Goal: Information Seeking & Learning: Check status

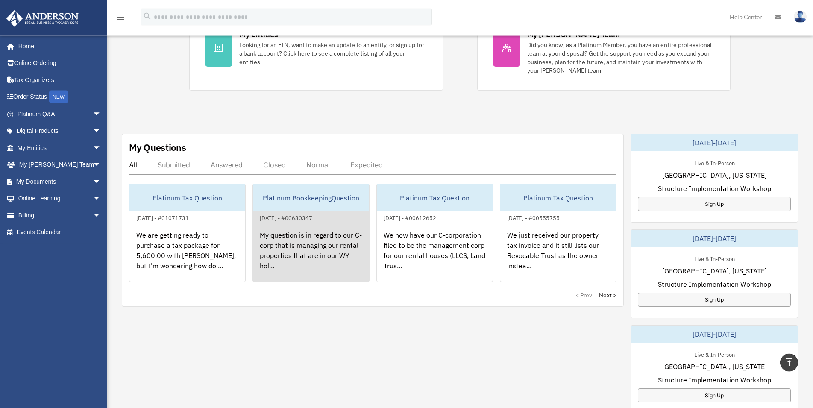
scroll to position [218, 0]
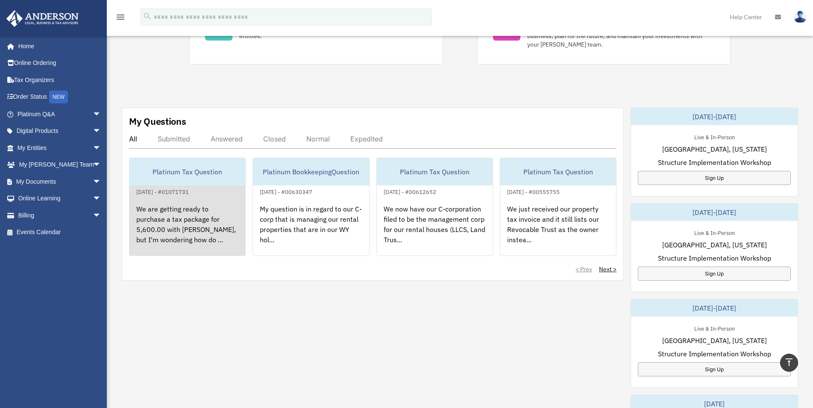
click at [212, 222] on div "We are getting ready to purchase a tax package for 5,600.00 with [PERSON_NAME],…" at bounding box center [187, 230] width 116 height 67
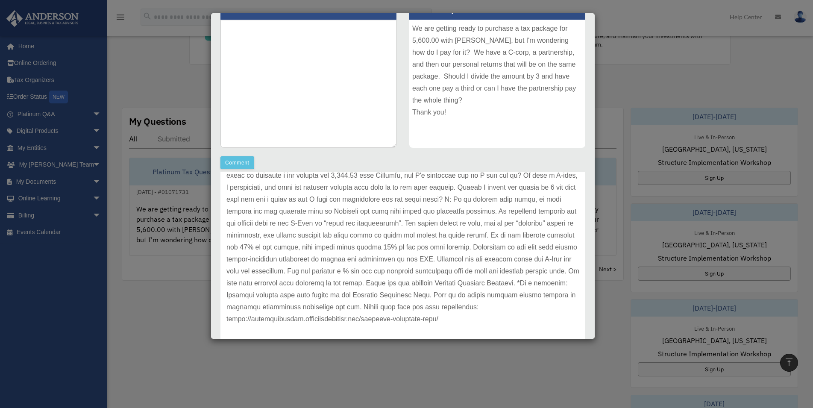
scroll to position [131, 0]
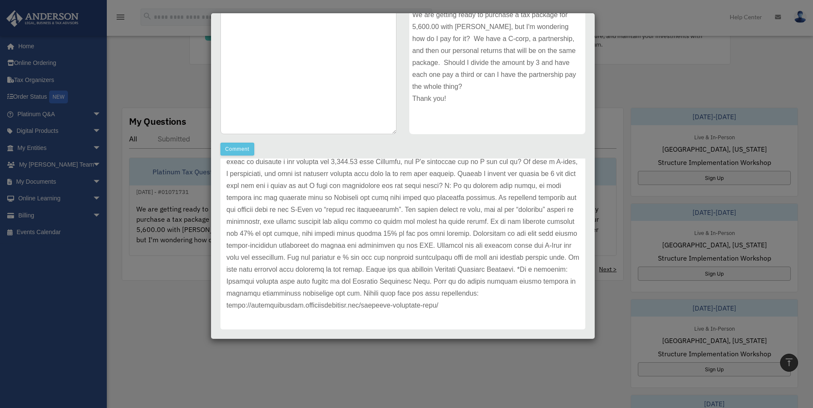
click at [629, 60] on div "Case Detail × Platinum Tax Question Case Number 01071731 Created Date August 9,…" at bounding box center [406, 204] width 813 height 408
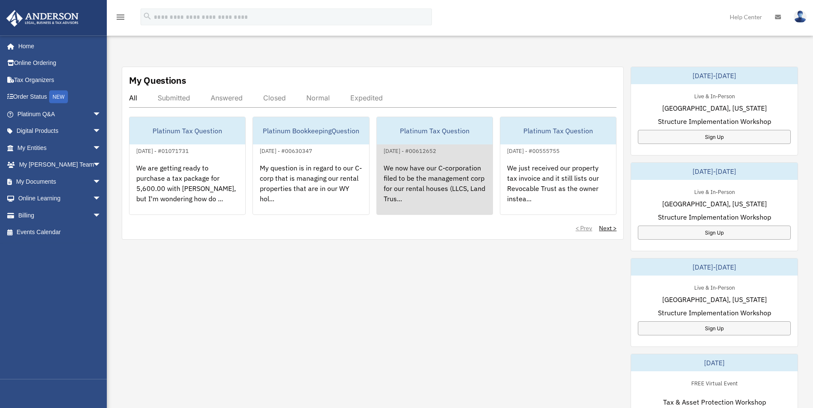
scroll to position [305, 0]
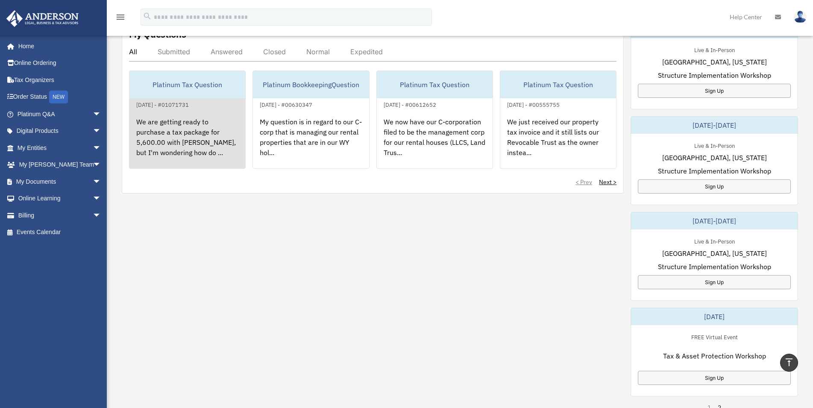
click at [211, 145] on div "We are getting ready to purchase a tax package for 5,600.00 with [PERSON_NAME],…" at bounding box center [187, 143] width 116 height 67
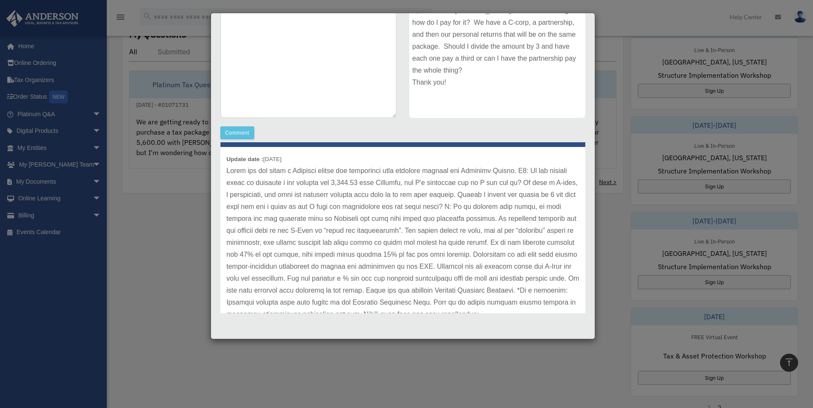
scroll to position [29, 0]
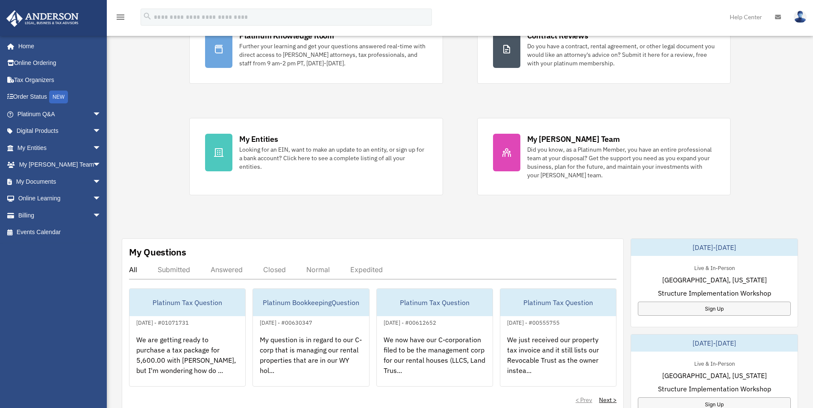
scroll to position [174, 0]
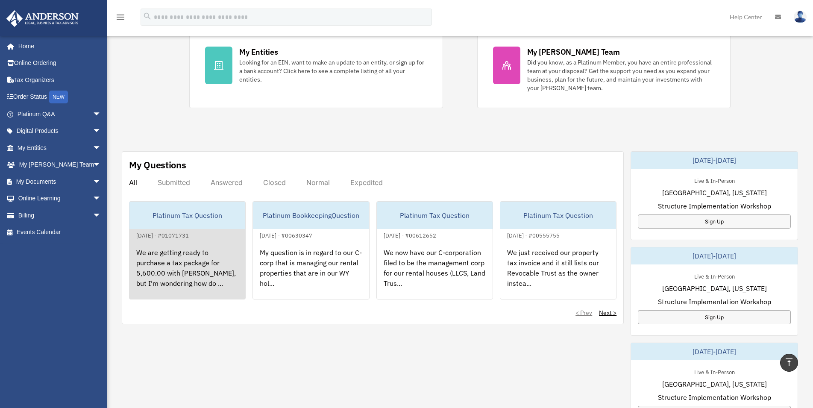
click at [215, 269] on div "We are getting ready to purchase a tax package for 5,600.00 with [PERSON_NAME],…" at bounding box center [187, 273] width 116 height 67
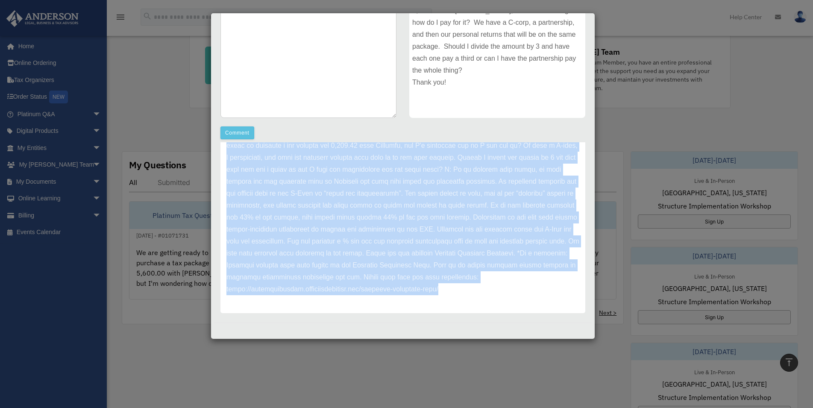
scroll to position [71, 0]
drag, startPoint x: 228, startPoint y: 159, endPoint x: 463, endPoint y: 292, distance: 269.9
click at [494, 307] on div "[PERSON_NAME] Advisors Update date : [DATE]" at bounding box center [402, 201] width 365 height 224
copy div "Loremips Dolorsit Ametco adip : 03-96-7739 Elits doe tem incid u Laboreet dolor…"
